Goal: Task Accomplishment & Management: Use online tool/utility

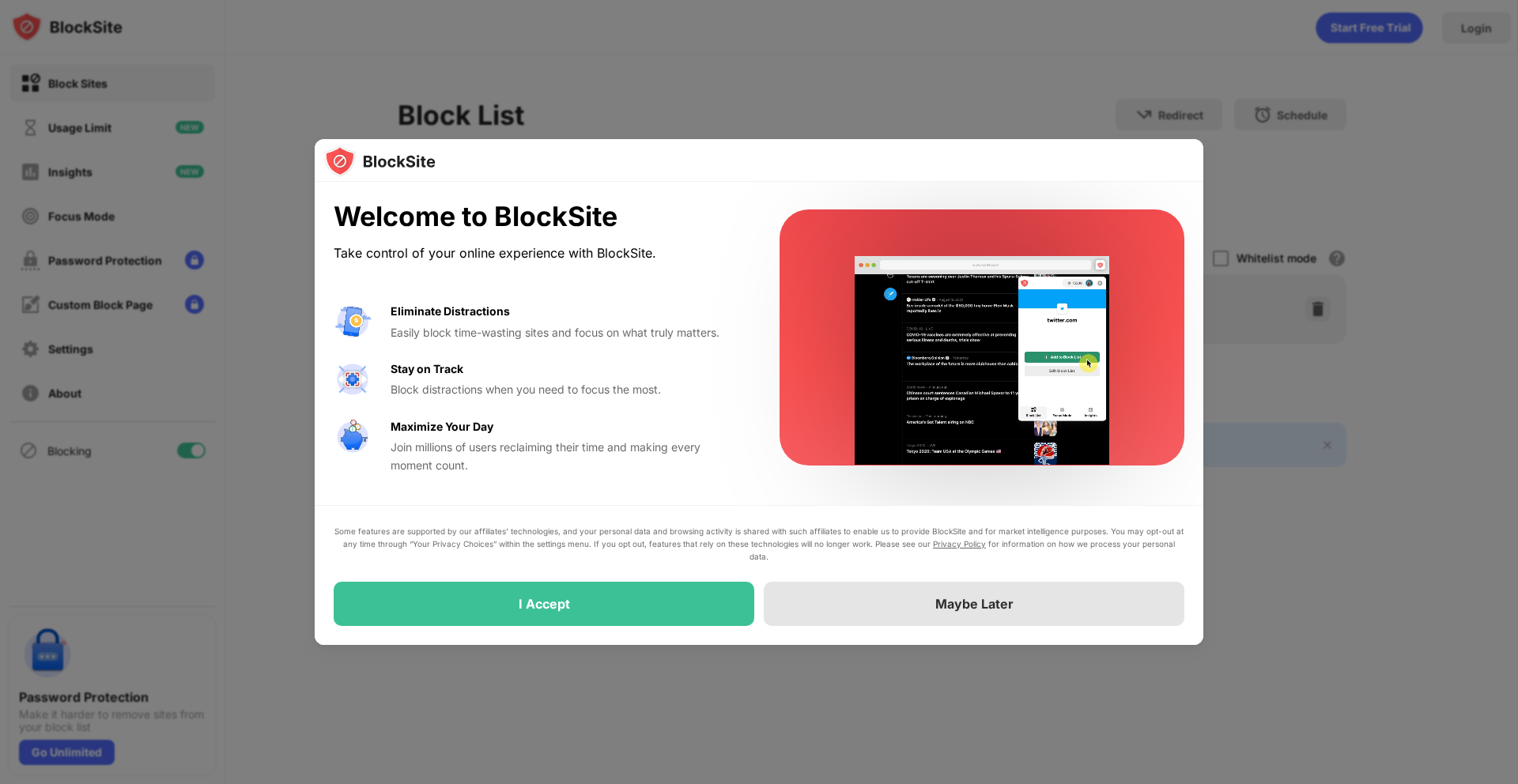
click at [914, 604] on div "Maybe Later" at bounding box center [974, 604] width 421 height 45
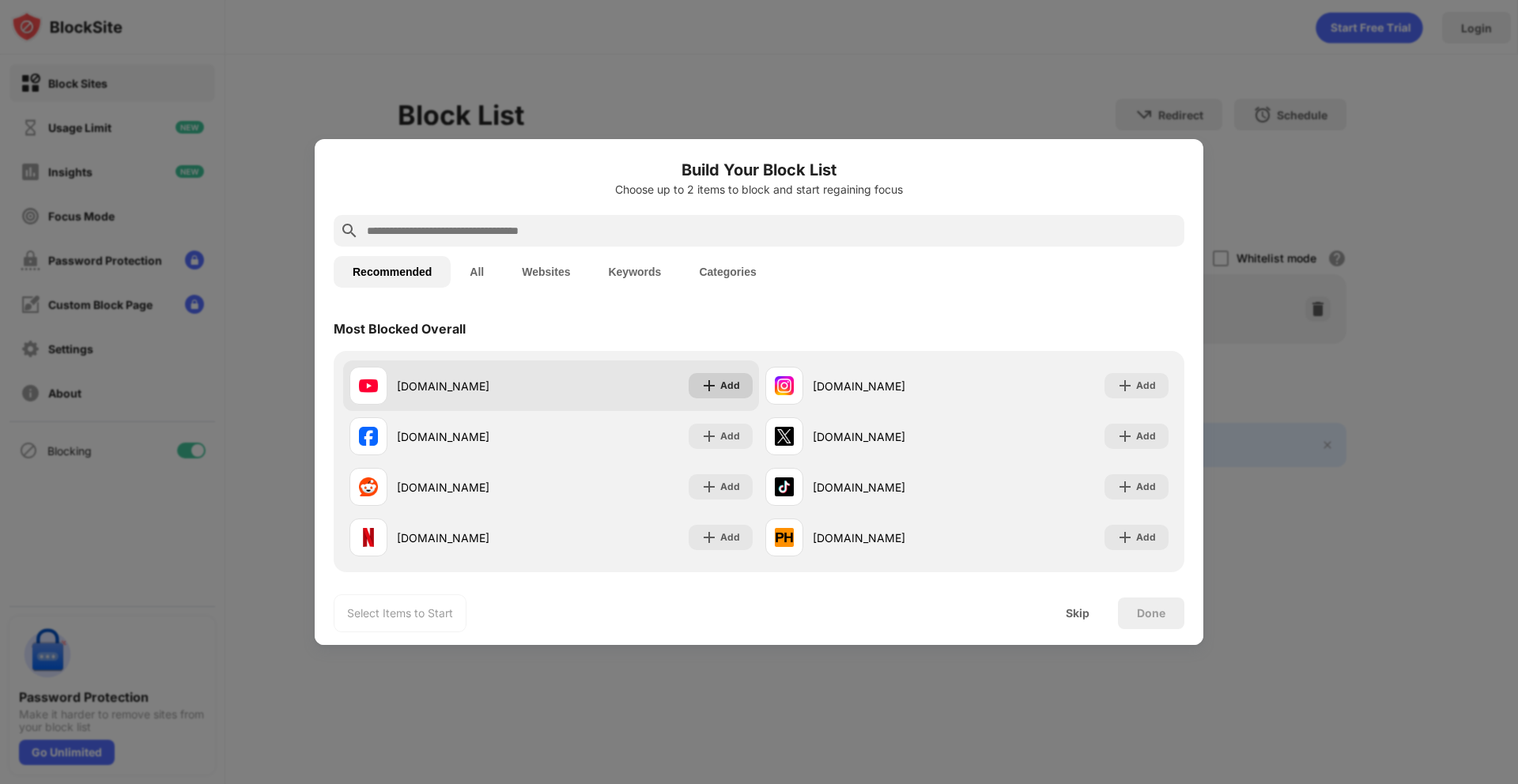
click at [730, 388] on div "Add" at bounding box center [730, 385] width 20 height 15
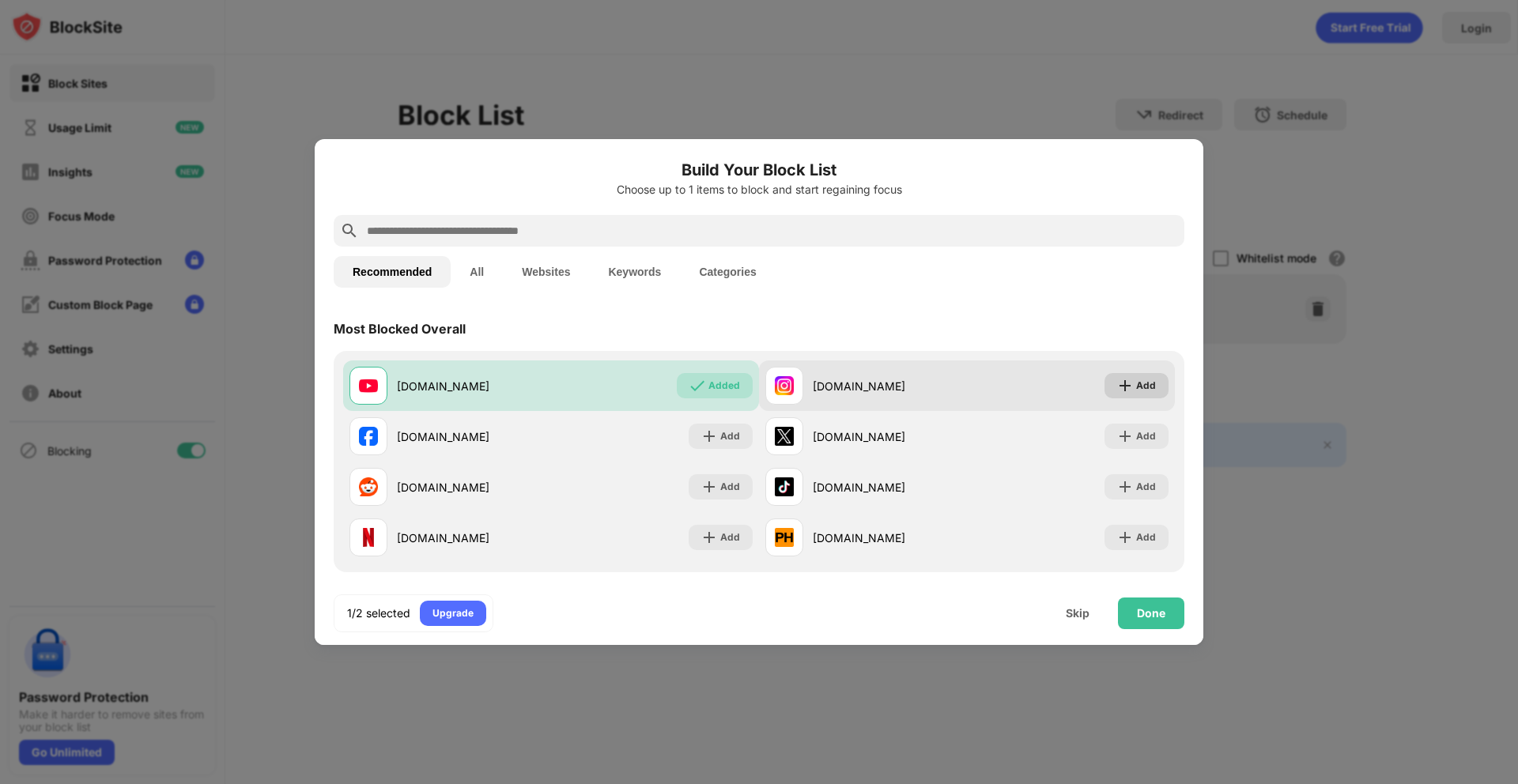
click at [1136, 387] on div "Add" at bounding box center [1146, 385] width 20 height 15
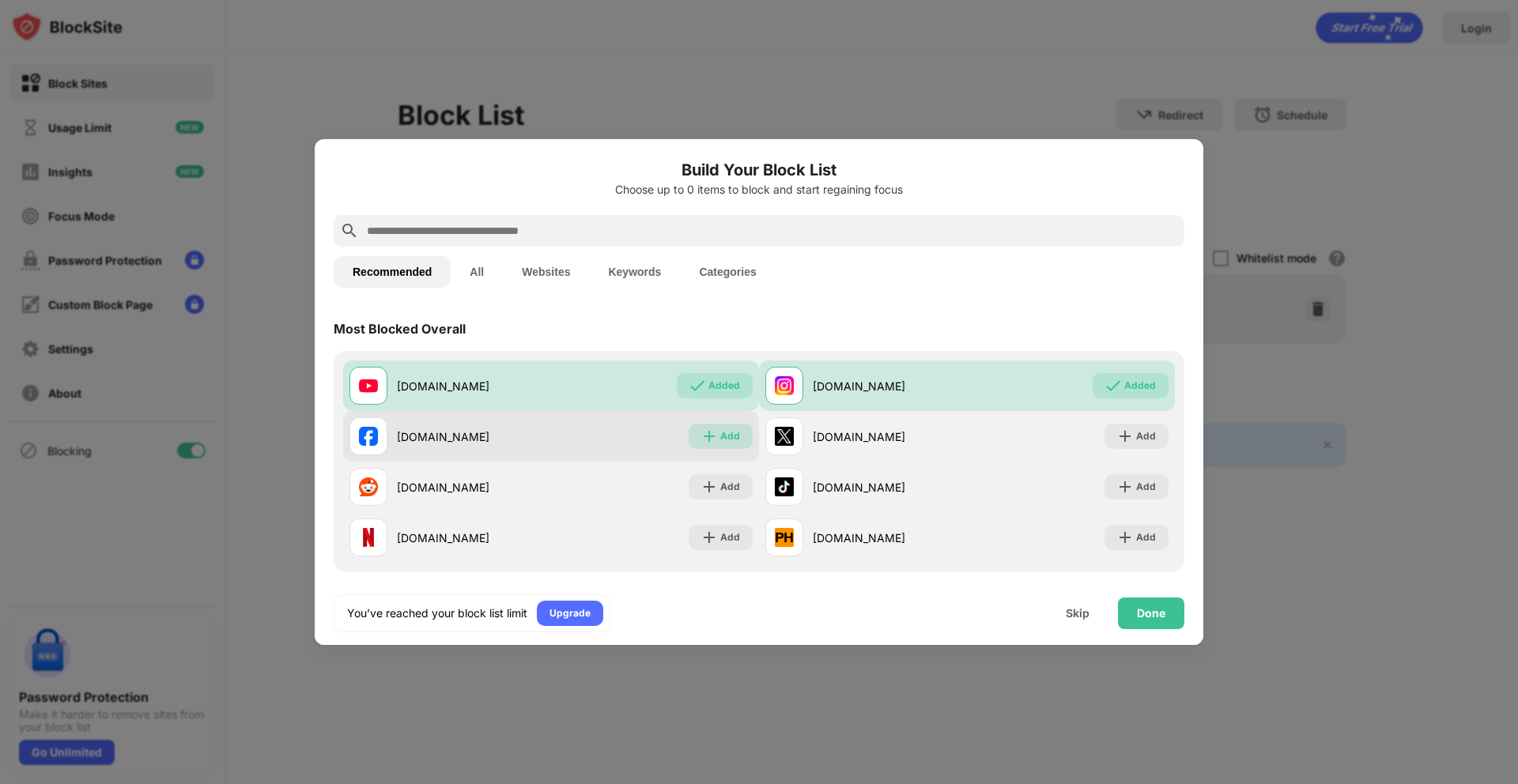
click at [720, 436] on div "Add" at bounding box center [730, 436] width 20 height 15
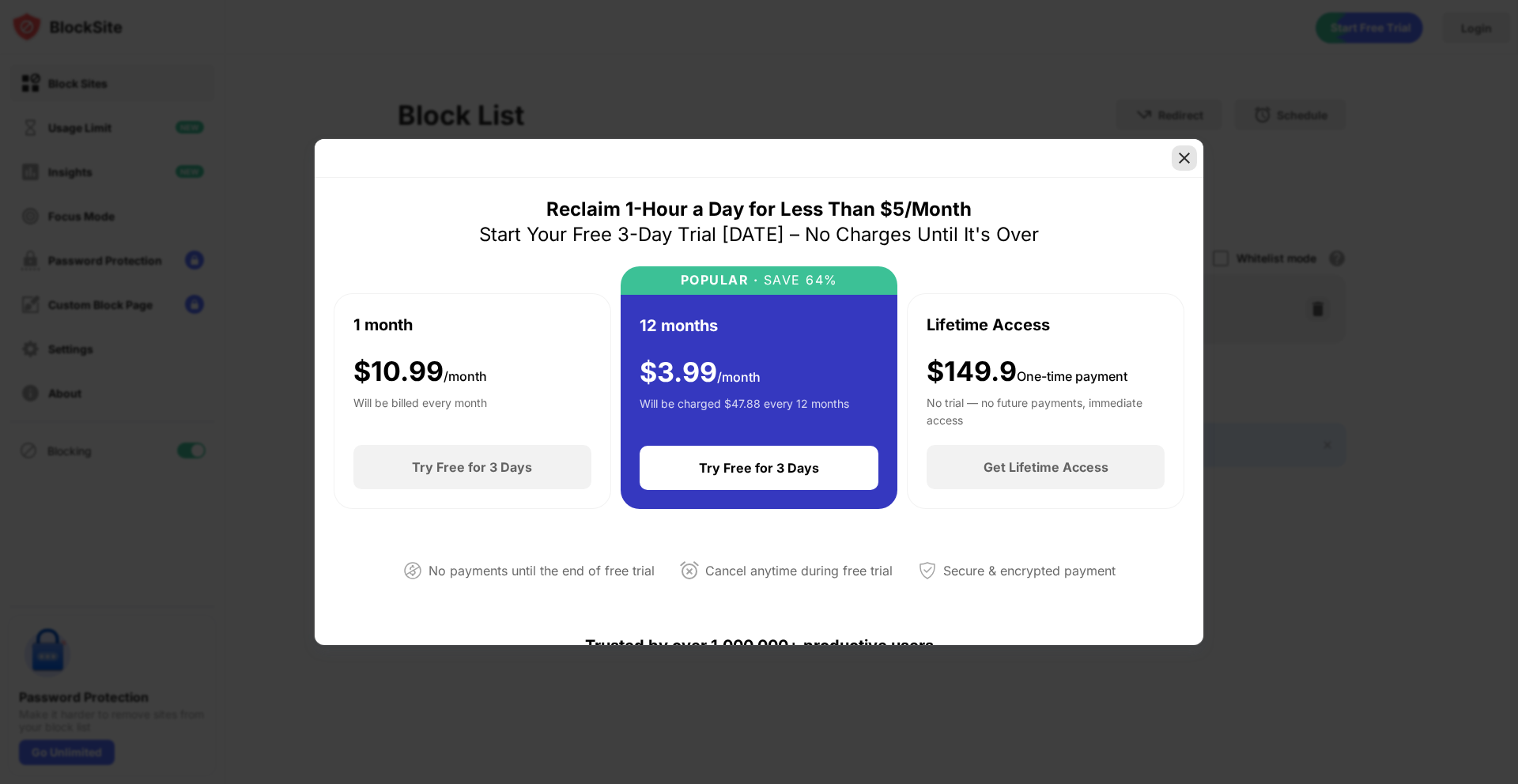
click at [1184, 157] on img at bounding box center [1184, 158] width 15 height 15
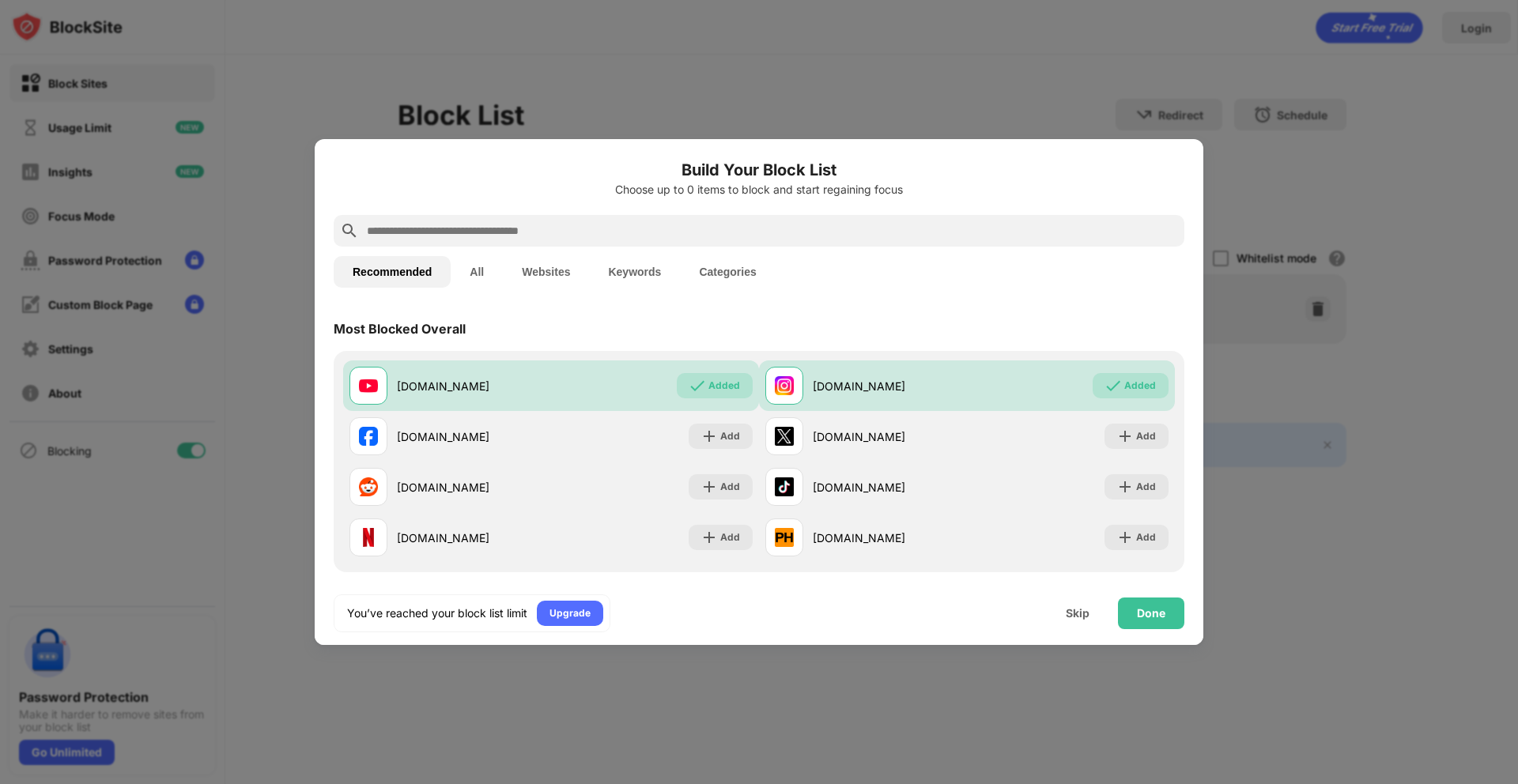
click at [713, 436] on div "Add" at bounding box center [720, 436] width 64 height 25
